Goal: Use online tool/utility: Utilize a website feature to perform a specific function

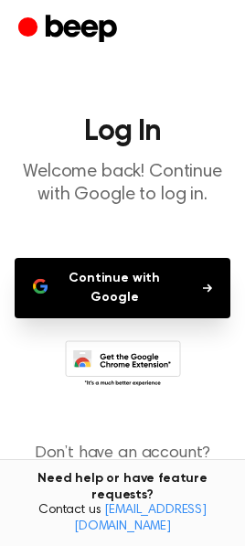
click at [154, 283] on button "Continue with Google" at bounding box center [123, 288] width 216 height 60
click at [144, 269] on button "Continue with Google" at bounding box center [123, 288] width 216 height 60
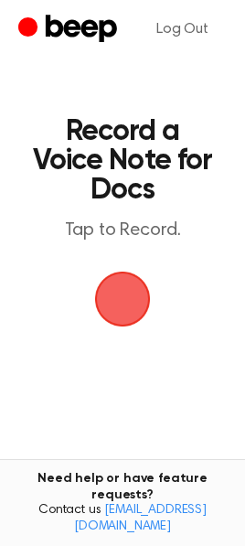
click at [108, 308] on span "button" at bounding box center [122, 298] width 51 height 51
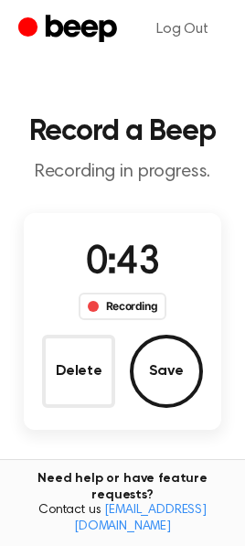
click at [174, 370] on button "Save" at bounding box center [166, 371] width 73 height 73
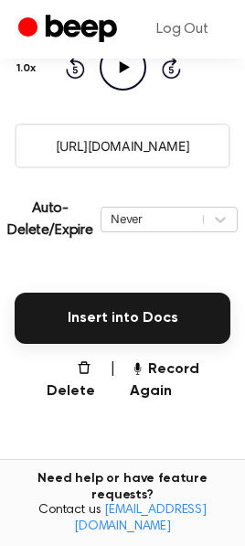
scroll to position [290, 0]
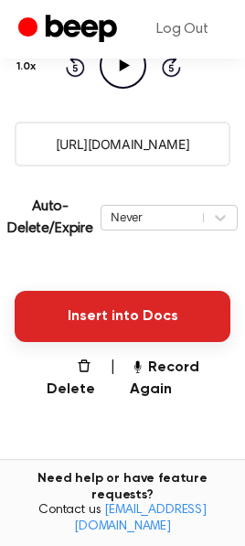
click at [157, 314] on button "Insert into Docs" at bounding box center [123, 316] width 216 height 51
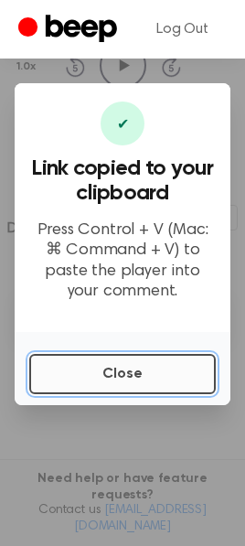
click at [153, 362] on button "Close" at bounding box center [122, 374] width 187 height 40
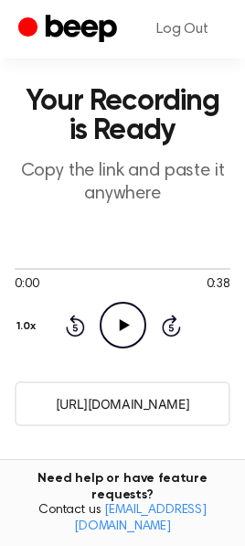
scroll to position [156, 0]
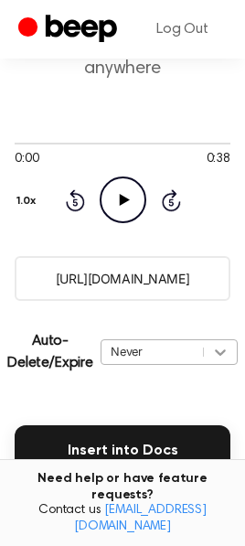
click at [220, 349] on div "Auto-Delete/Expire Never | Download" at bounding box center [123, 352] width 216 height 73
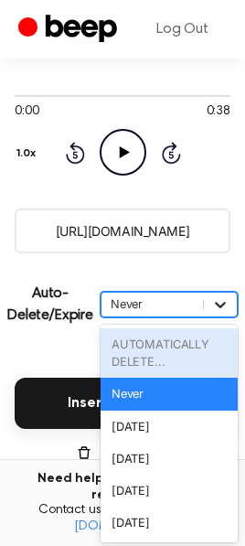
scroll to position [206, 0]
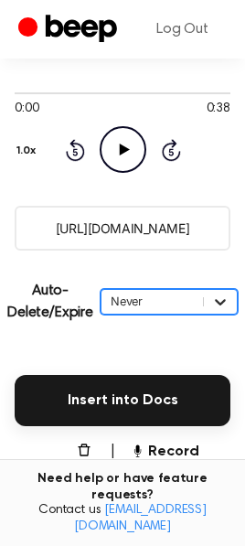
click at [220, 303] on icon at bounding box center [220, 302] width 11 height 6
